Goal: Find specific page/section: Find specific page/section

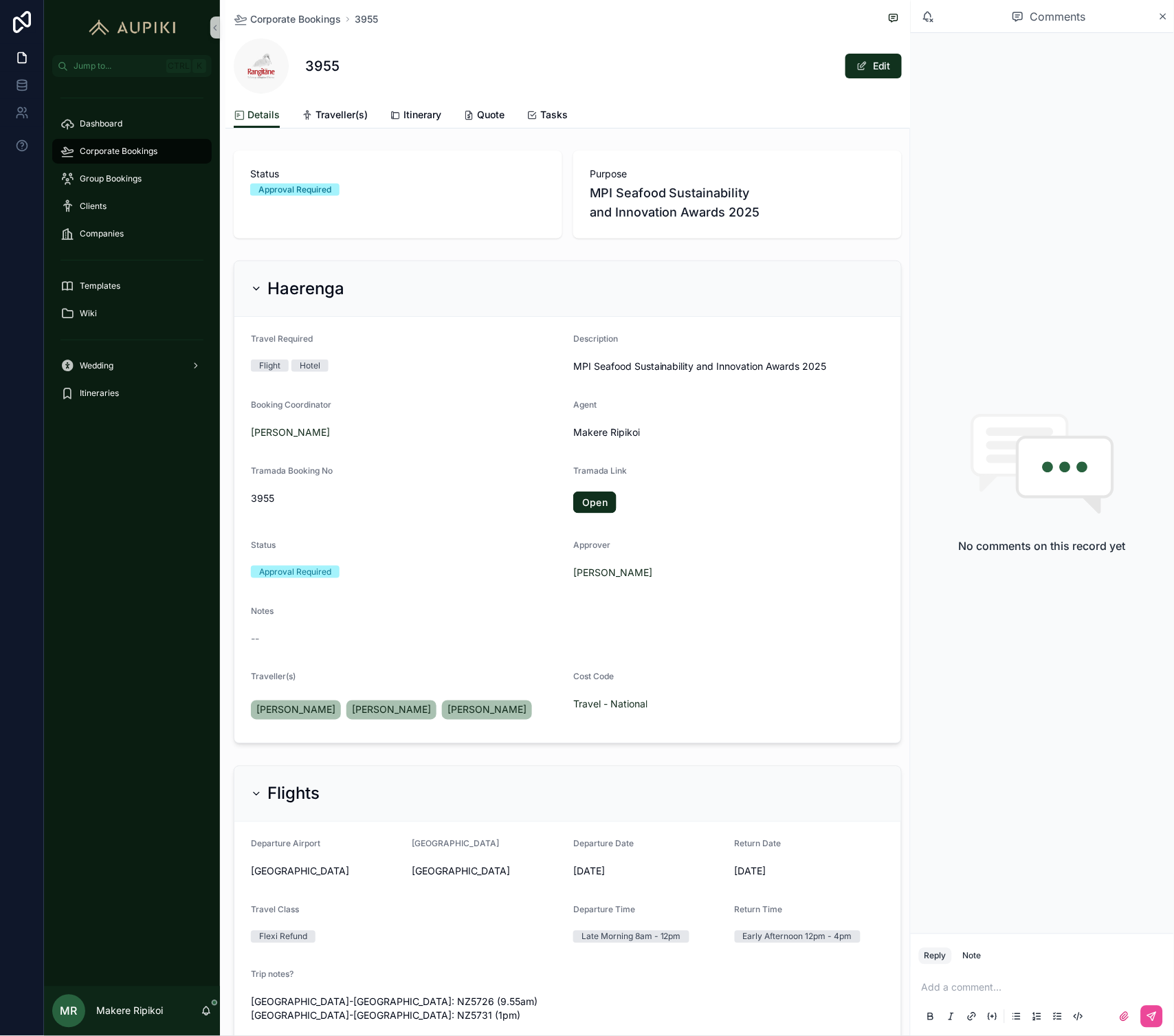
scroll to position [146, 0]
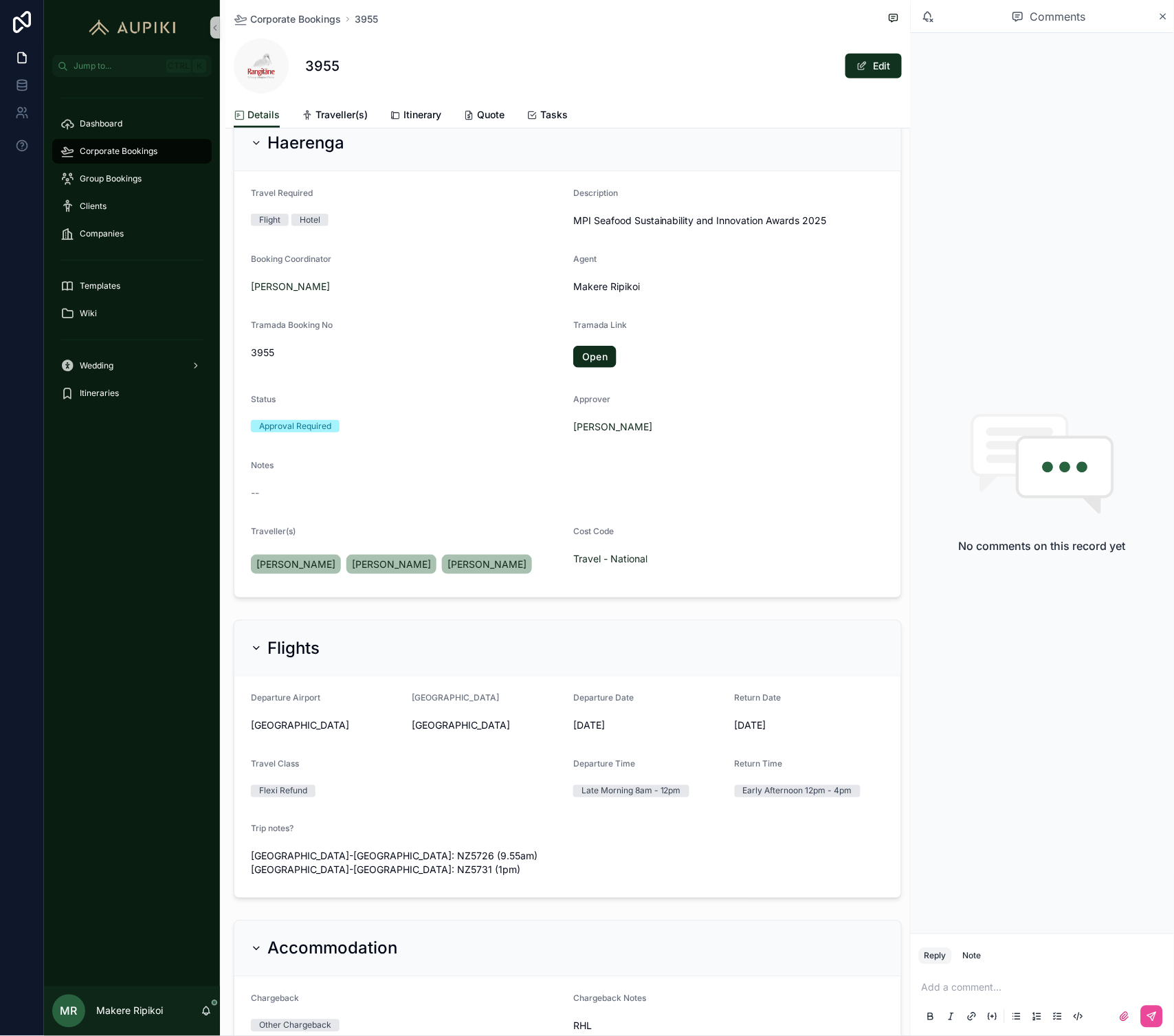
click at [113, 146] on span "Corporate Bookings" at bounding box center [117, 151] width 77 height 11
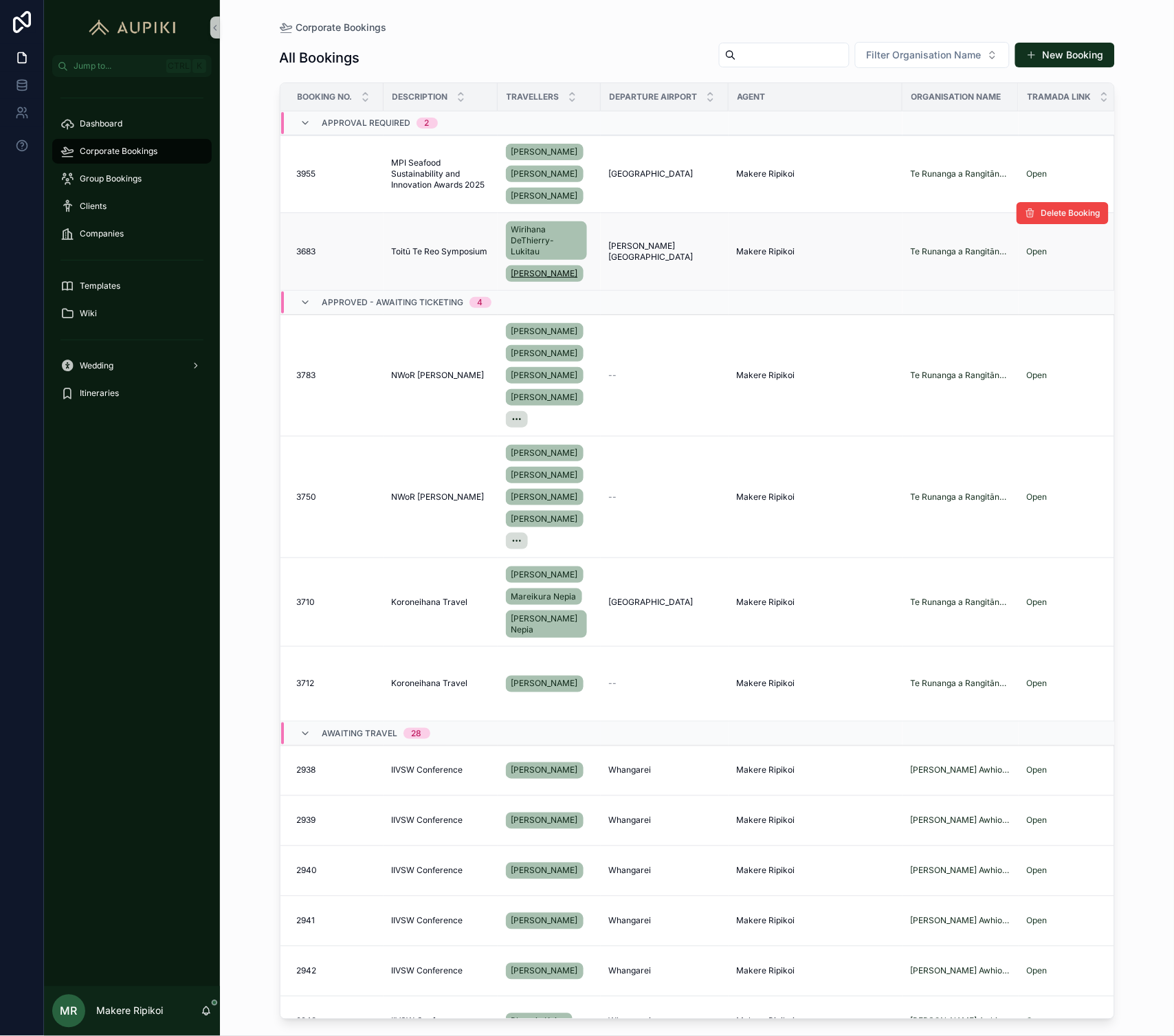
click at [541, 268] on span "[PERSON_NAME]" at bounding box center [544, 273] width 67 height 11
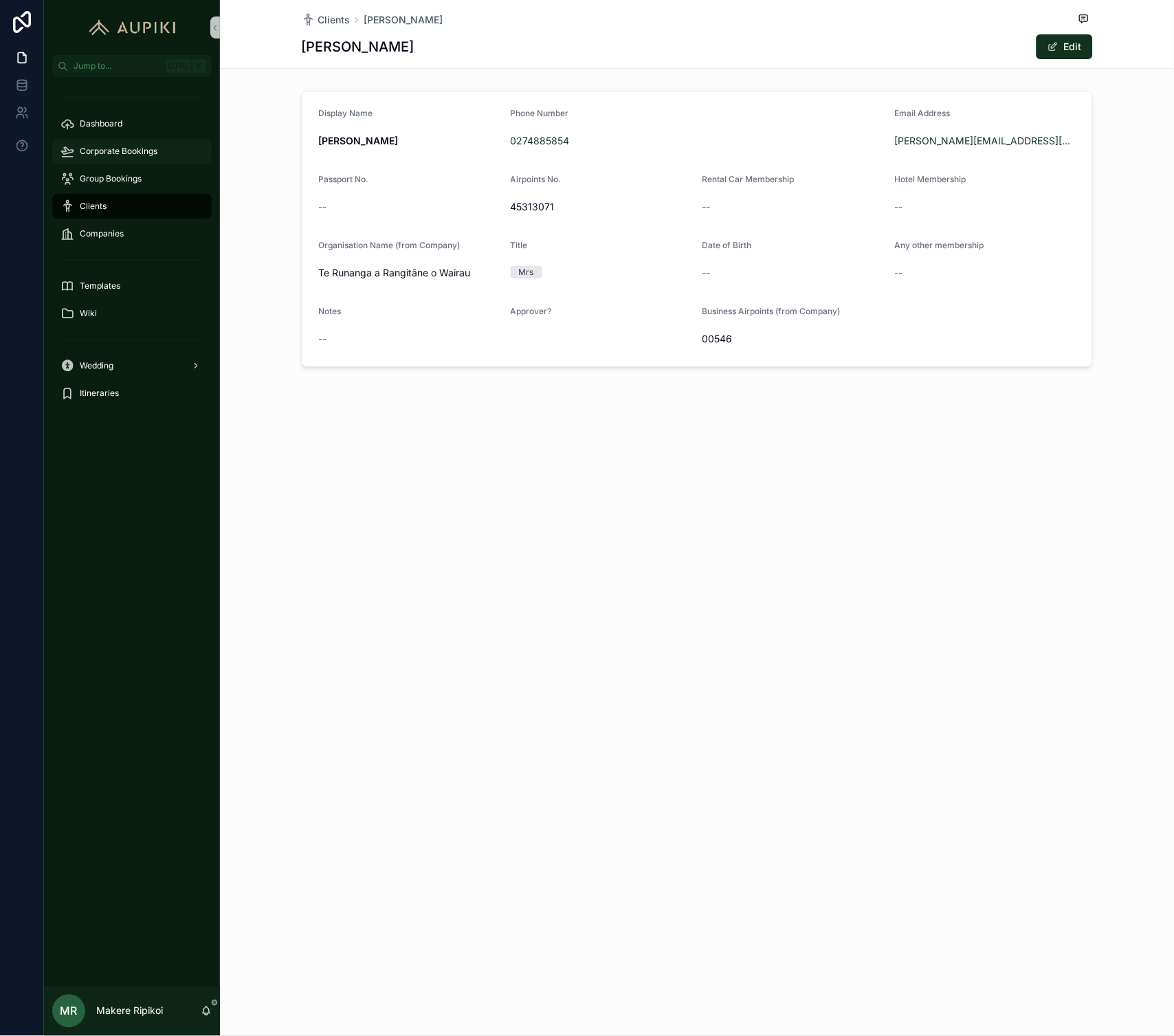
drag, startPoint x: 118, startPoint y: 147, endPoint x: 16, endPoint y: 179, distance: 106.9
click at [118, 147] on span "Corporate Bookings" at bounding box center [117, 151] width 77 height 11
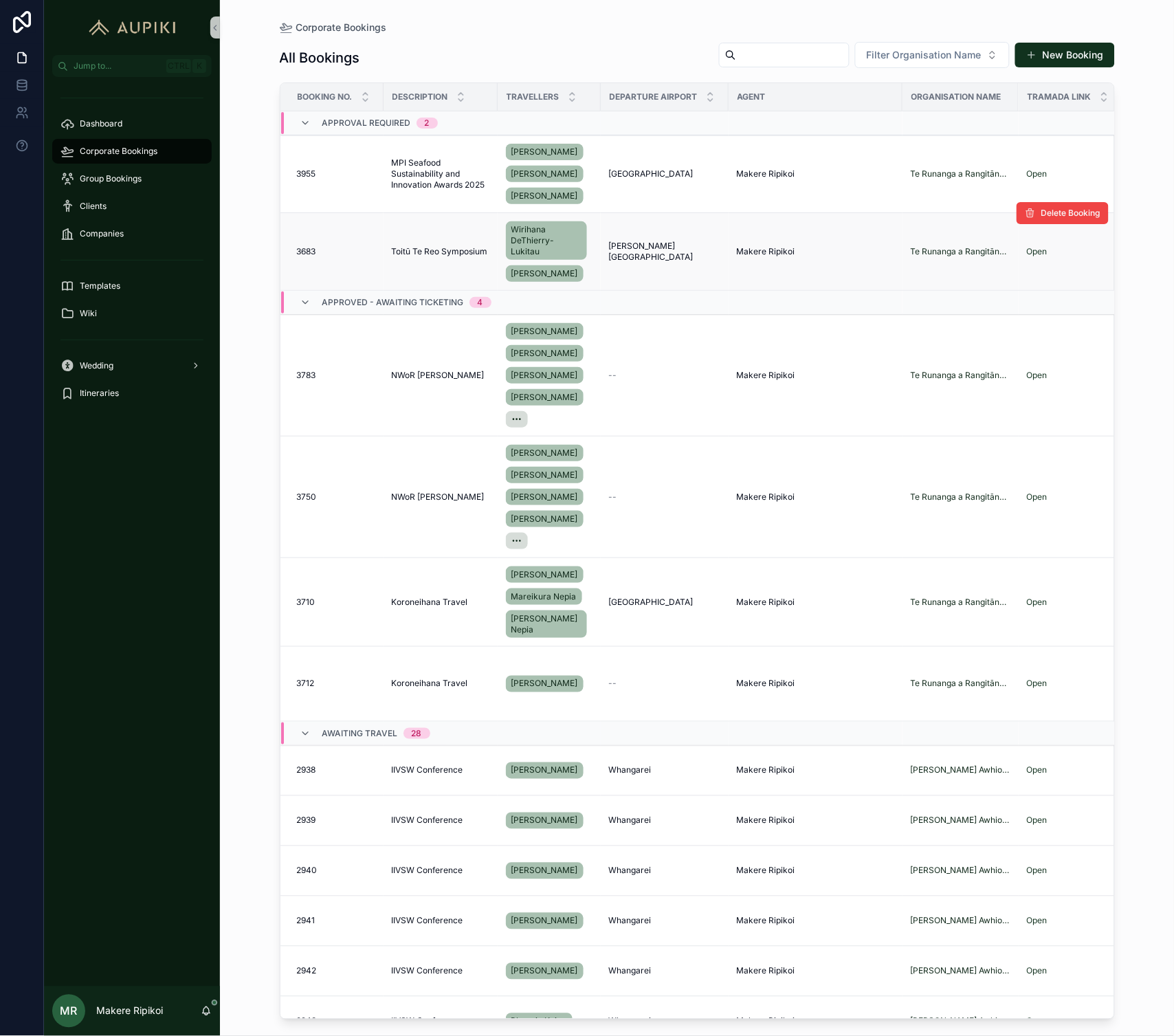
click at [389, 255] on td "Toitū Te Reo Symposium Toitū Te Reo Symposium" at bounding box center [441, 252] width 115 height 77
click at [417, 246] on span "Toitū Te Reo Symposium" at bounding box center [440, 251] width 96 height 11
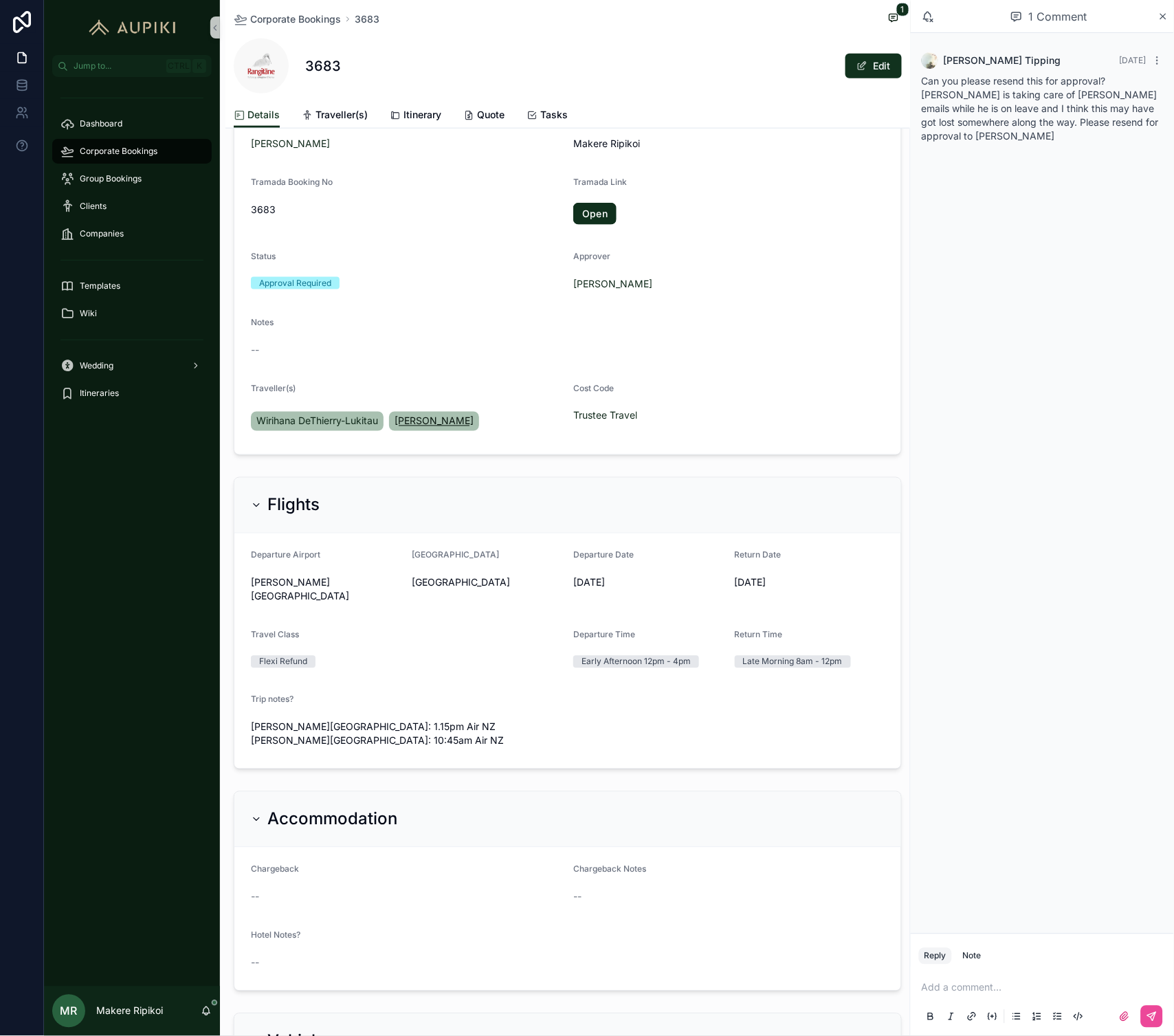
scroll to position [458, 0]
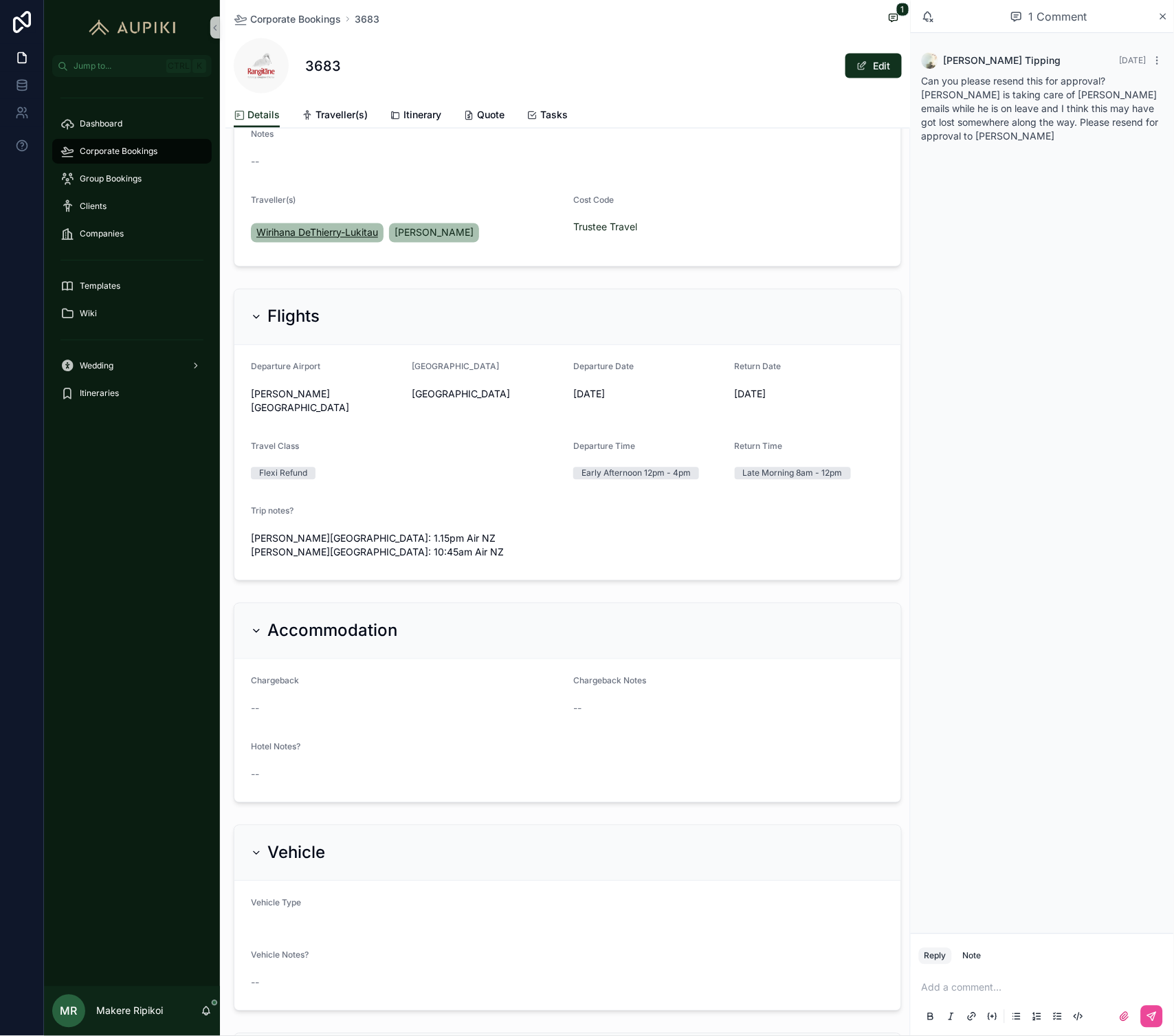
click at [303, 231] on span "Wirihana DeThierry-Lukitau" at bounding box center [317, 233] width 121 height 14
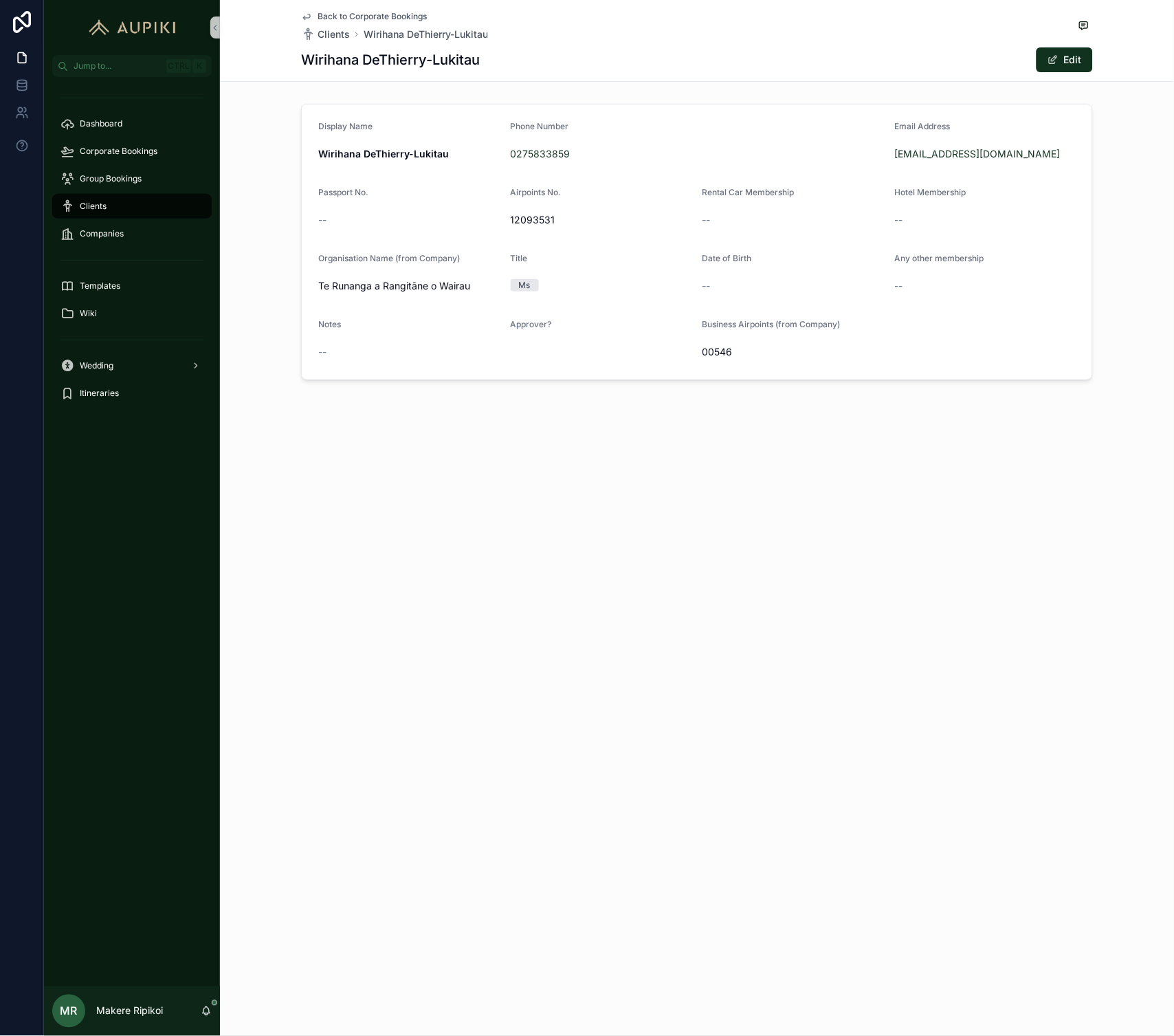
click at [358, 20] on span "Back to Corporate Bookings" at bounding box center [372, 16] width 110 height 11
